Goal: Check status: Check status

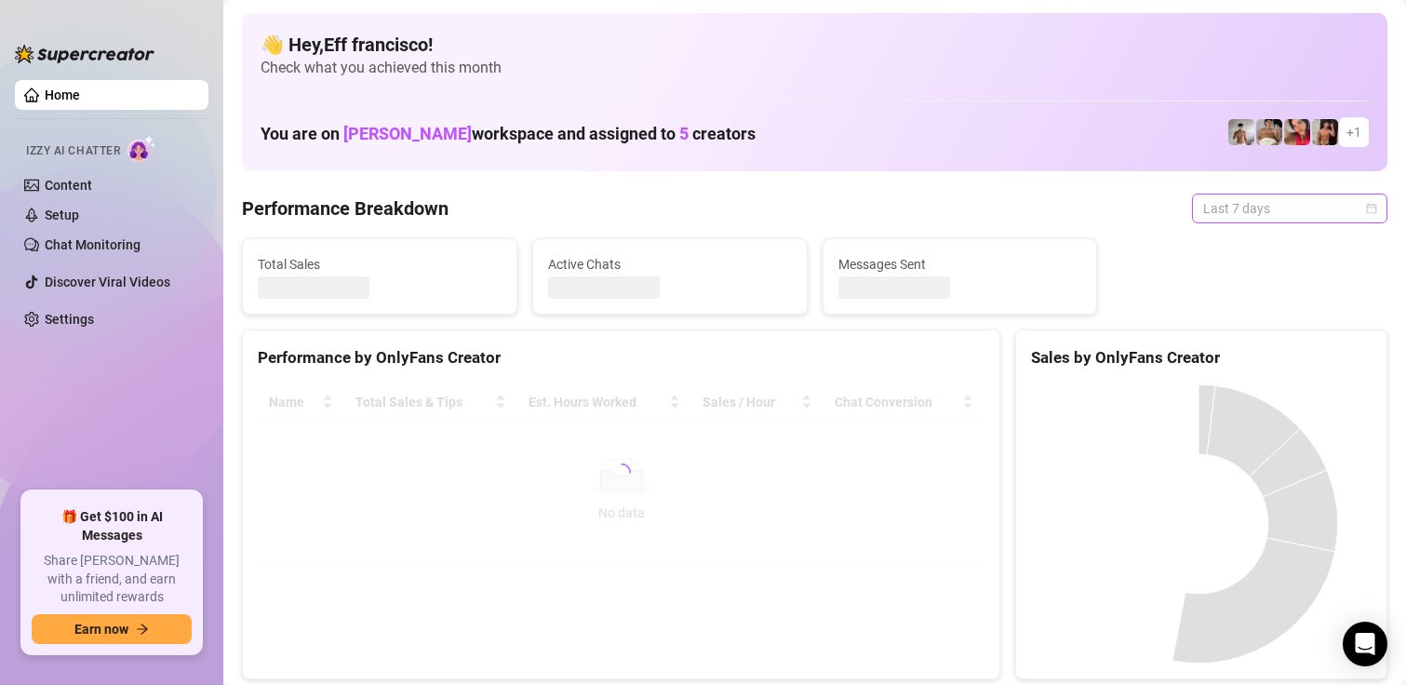
click at [1264, 208] on span "Last 7 days" at bounding box center [1289, 208] width 173 height 28
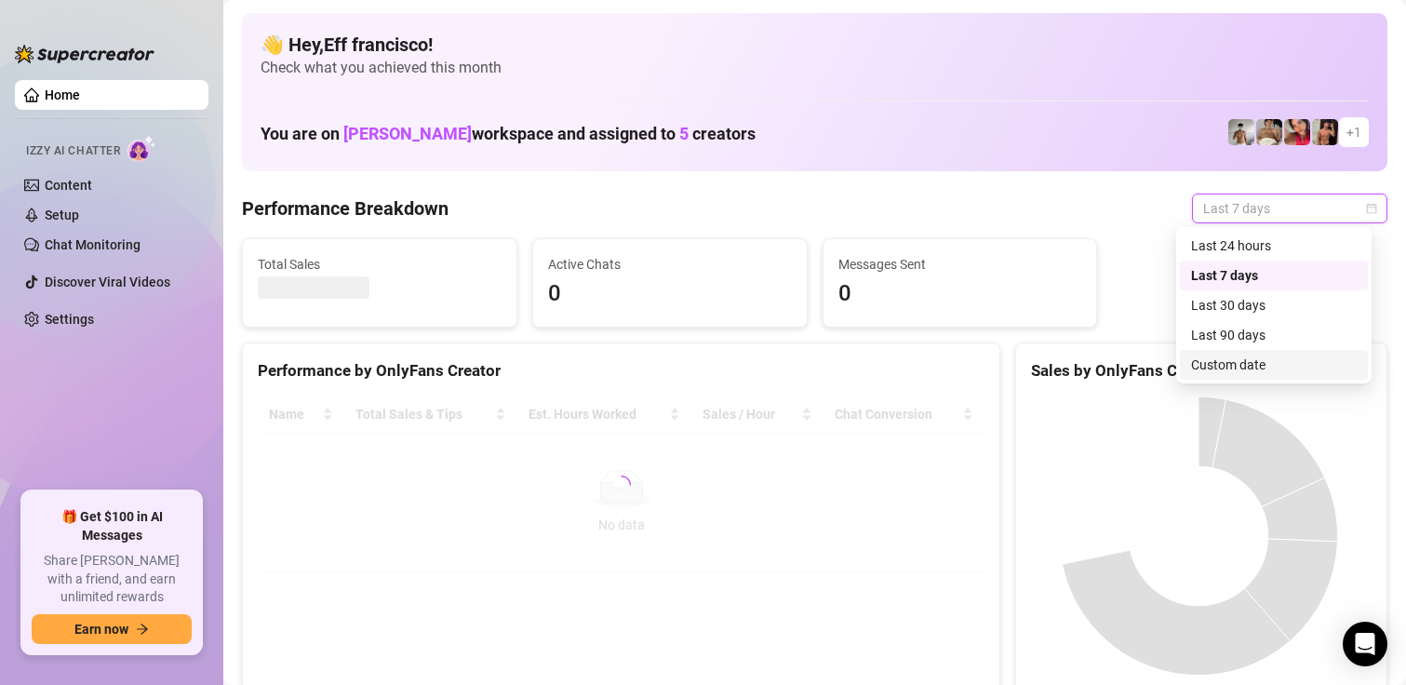
click at [1236, 357] on div "Custom date" at bounding box center [1274, 365] width 166 height 20
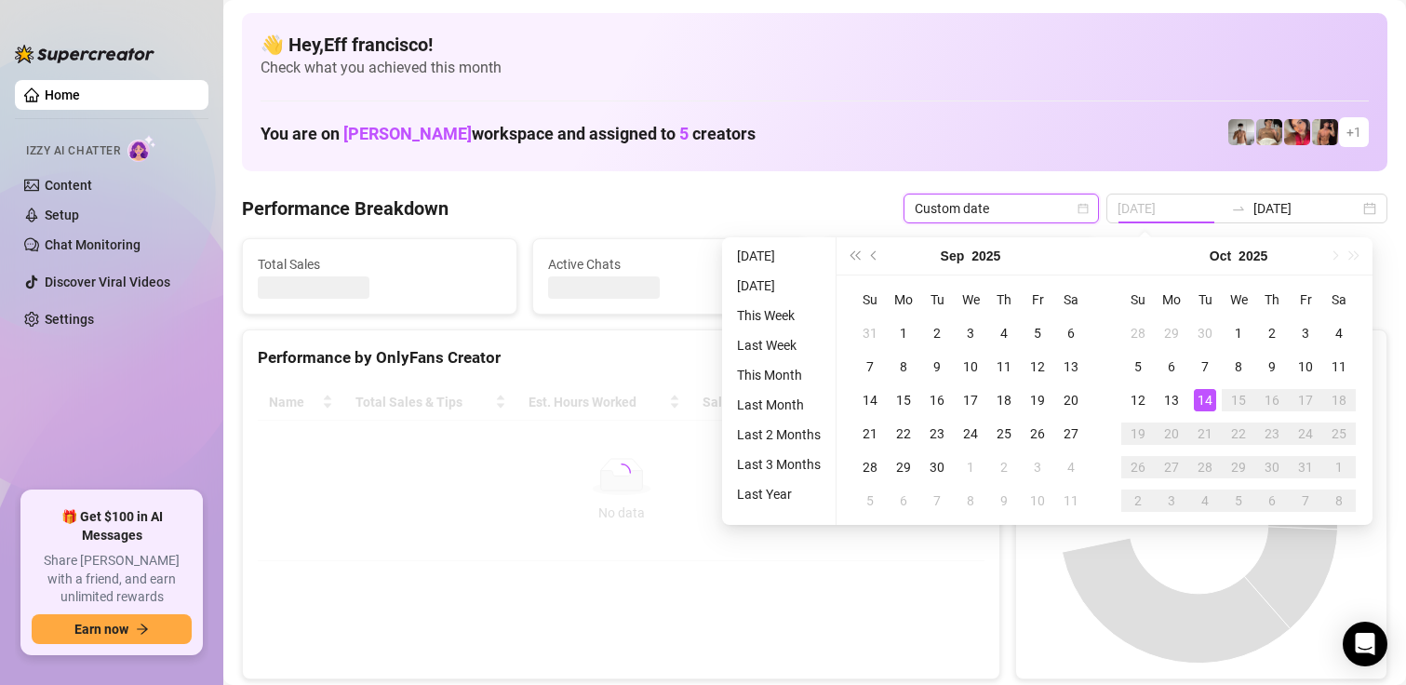
click at [1201, 401] on div "14" at bounding box center [1205, 400] width 22 height 22
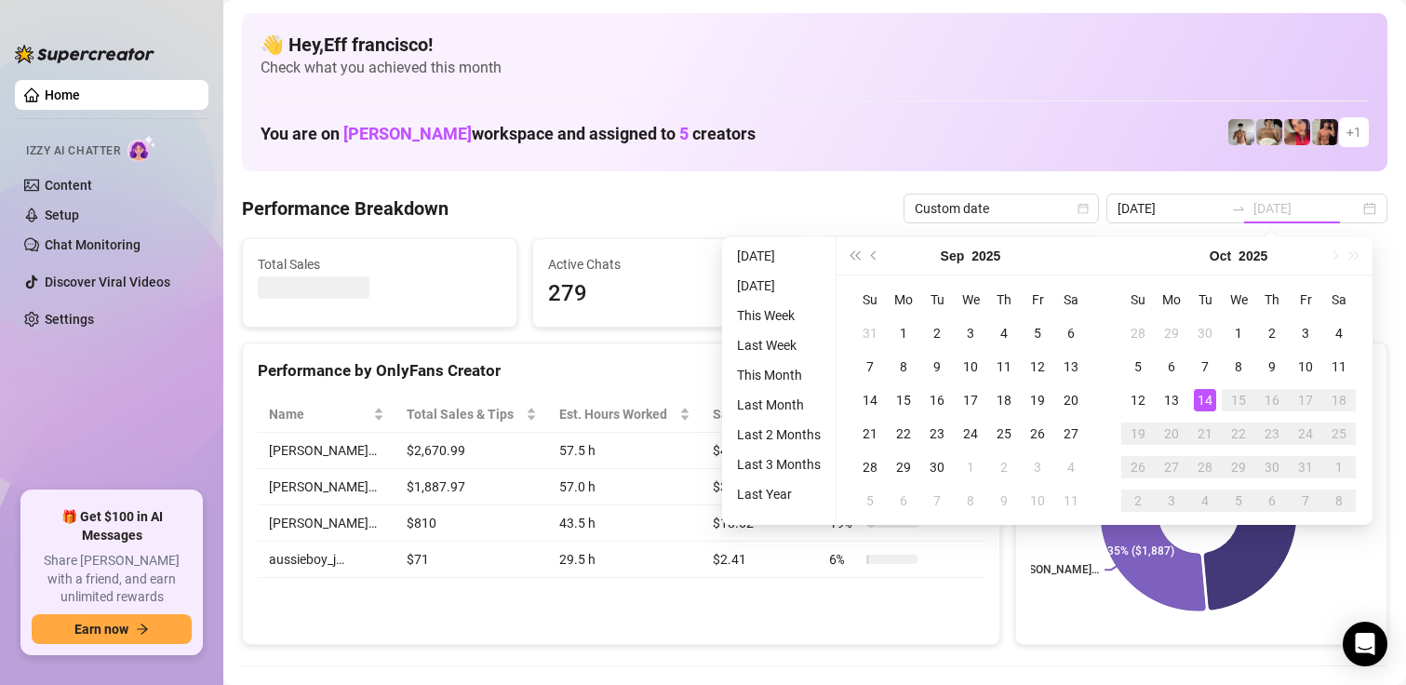
click at [1201, 401] on div "14" at bounding box center [1205, 400] width 22 height 22
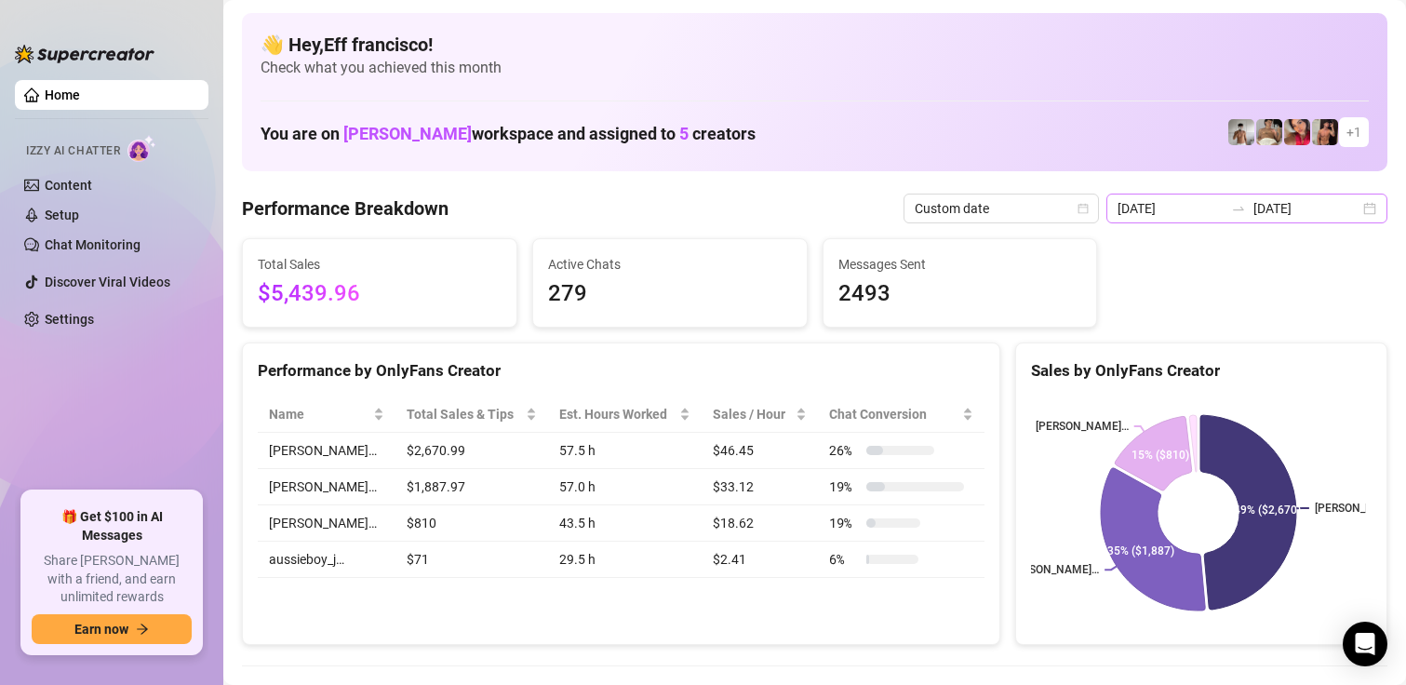
click at [1139, 194] on div "[DATE] [DATE]" at bounding box center [1246, 209] width 281 height 30
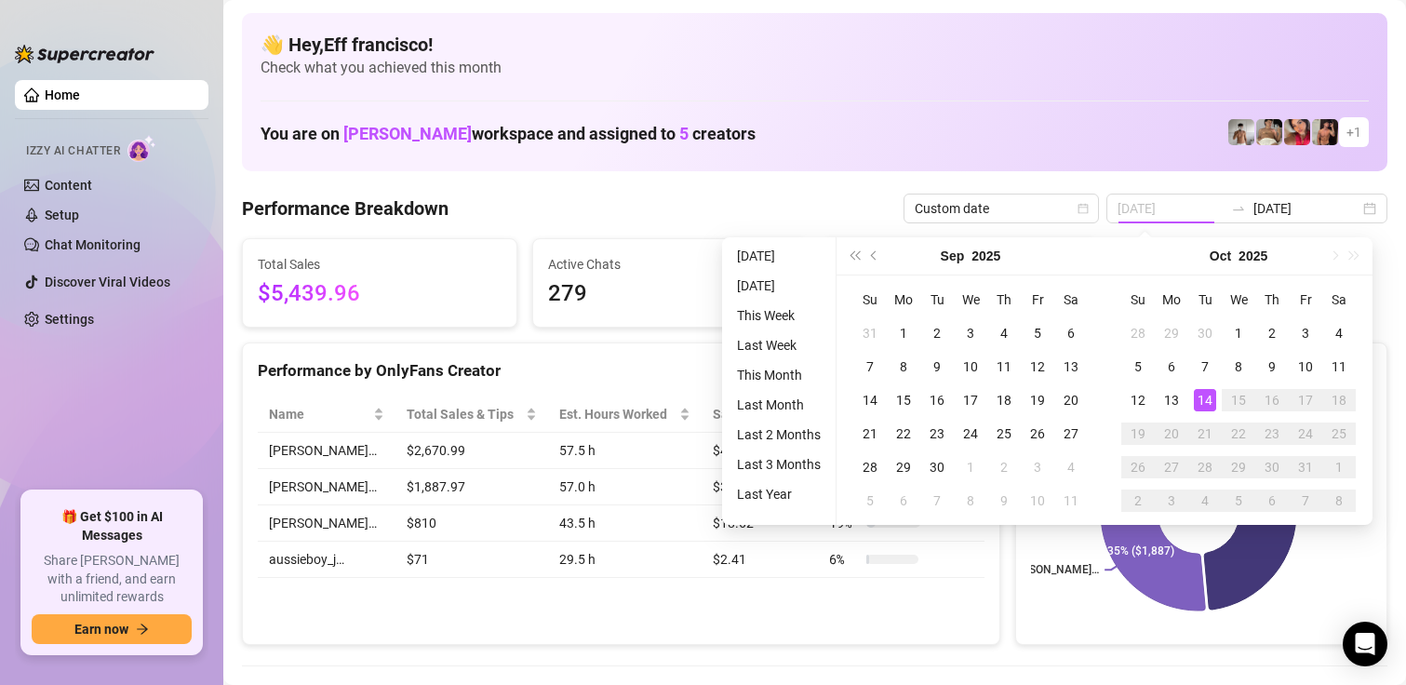
click at [1195, 388] on td "14" at bounding box center [1204, 399] width 33 height 33
click at [1200, 394] on div "14" at bounding box center [1205, 400] width 22 height 22
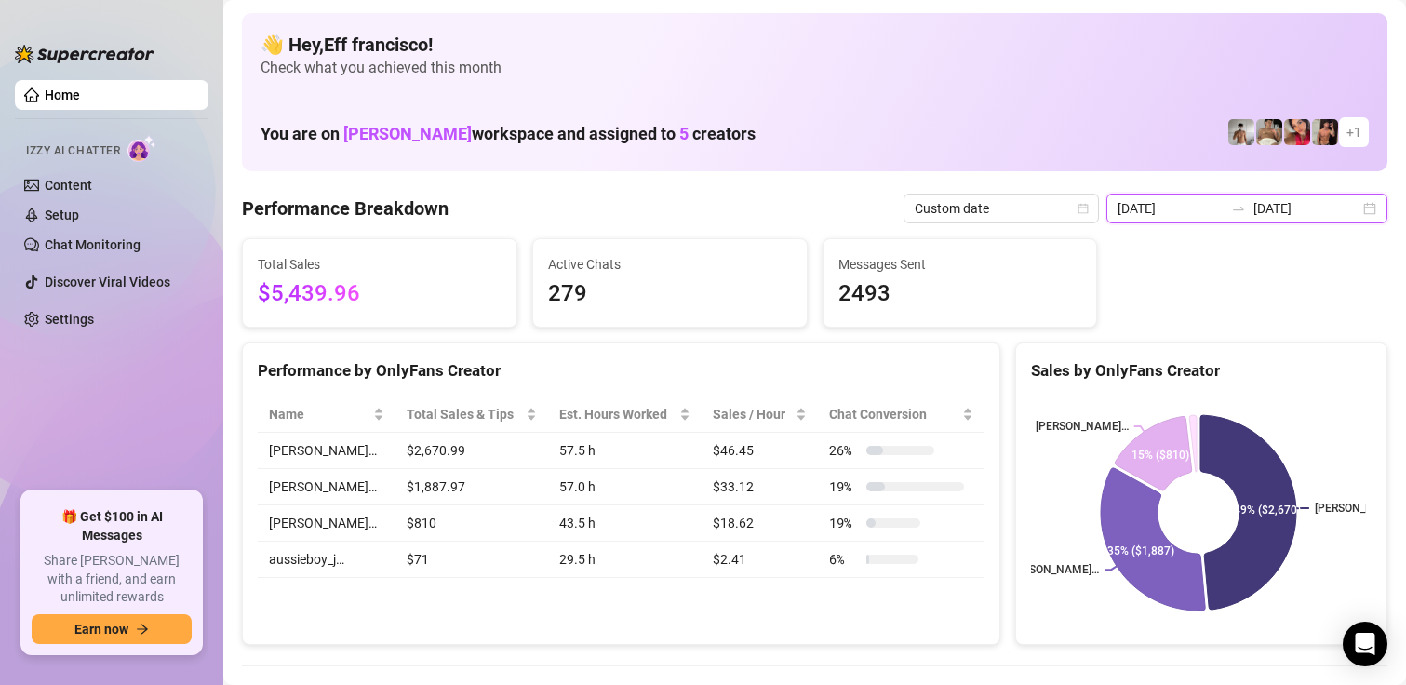
click at [1165, 208] on input "[DATE]" at bounding box center [1171, 208] width 106 height 20
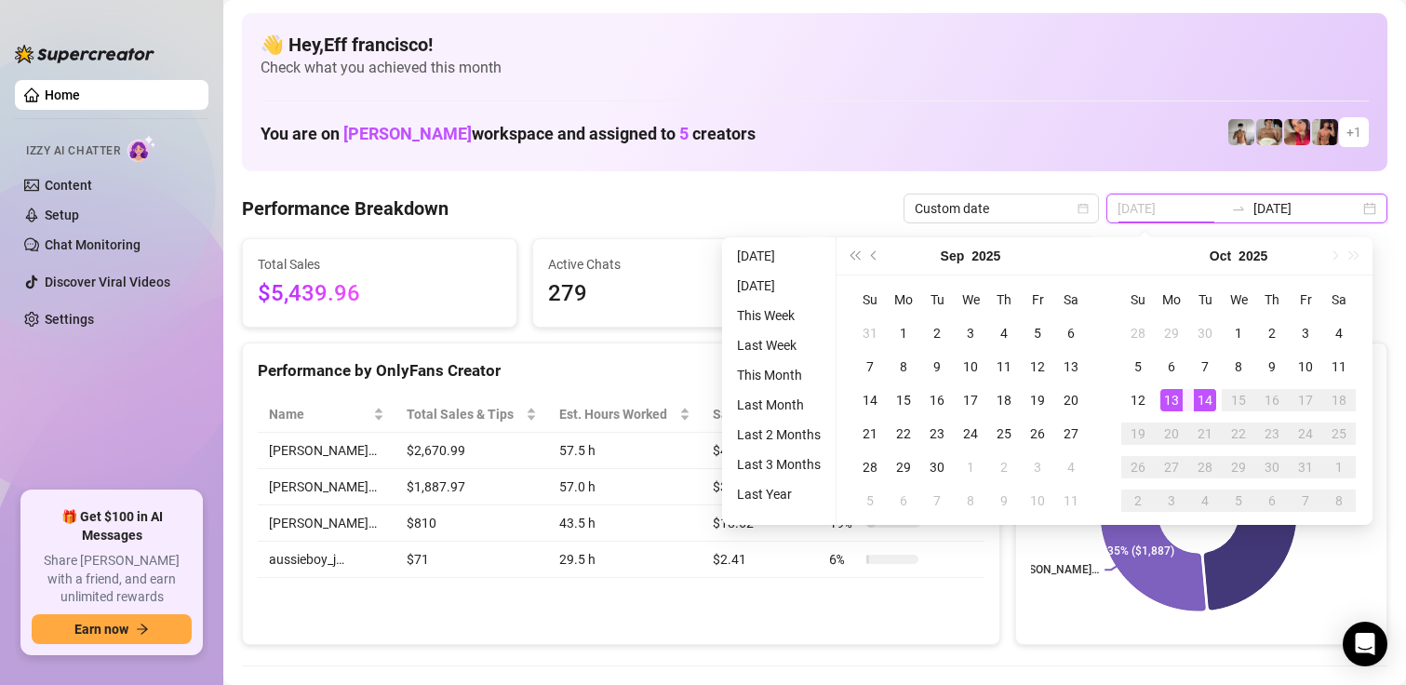
type input "[DATE]"
click at [1202, 390] on div "14" at bounding box center [1205, 400] width 22 height 22
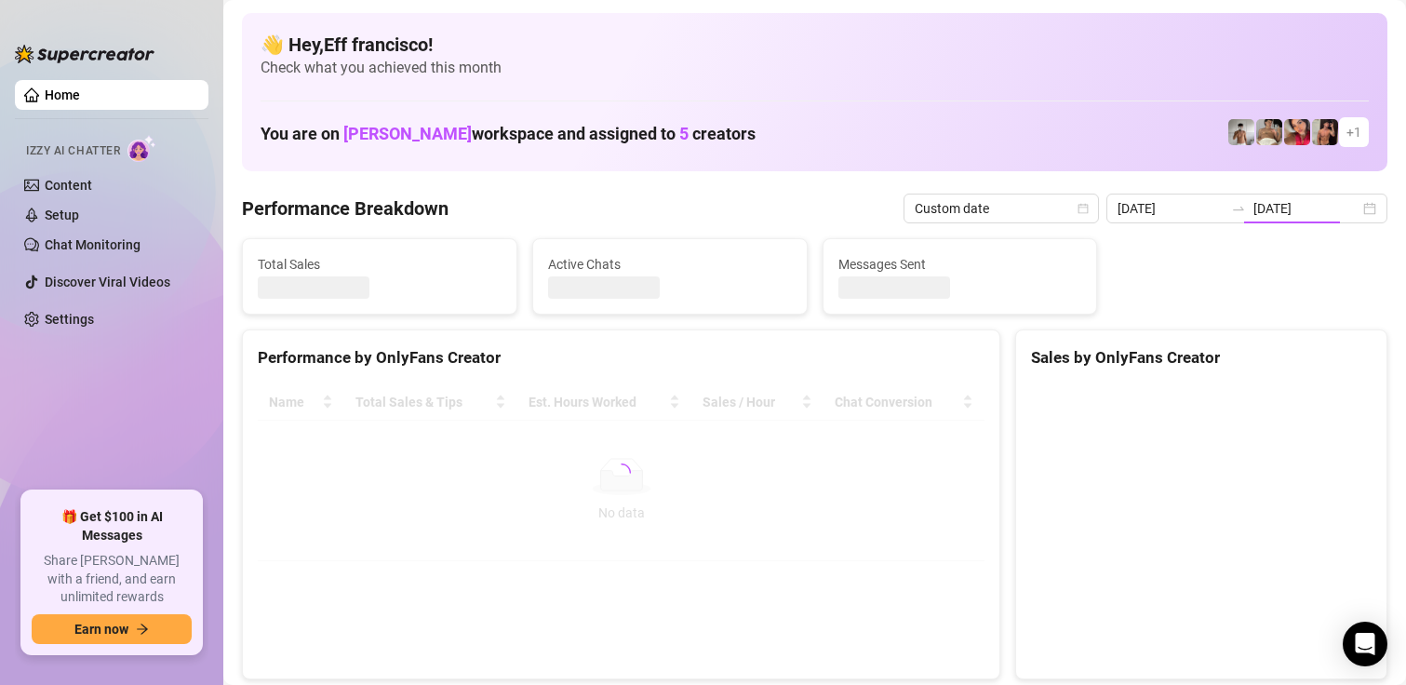
type input "[DATE]"
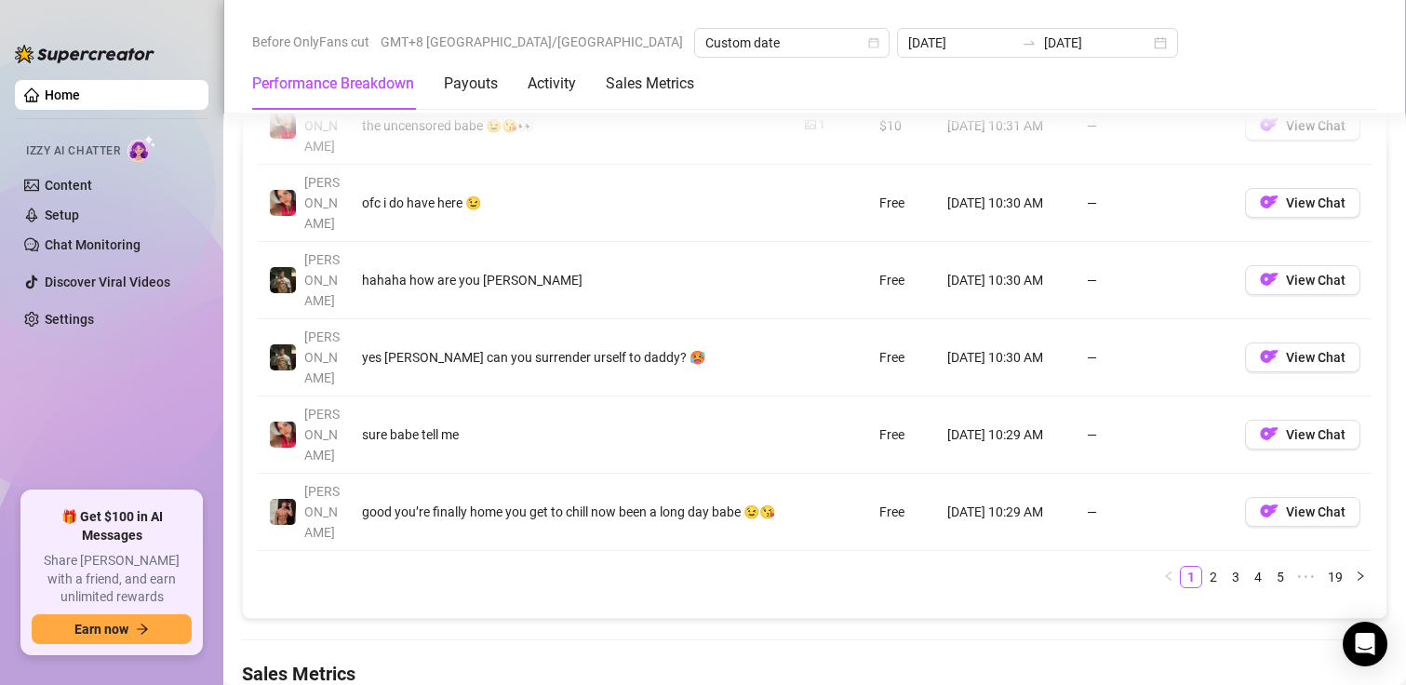
scroll to position [2326, 0]
